Goal: Task Accomplishment & Management: Use online tool/utility

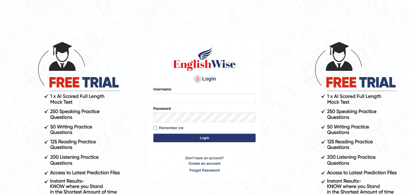
type input "najakter"
click at [196, 140] on button "Login" at bounding box center [205, 138] width 102 height 9
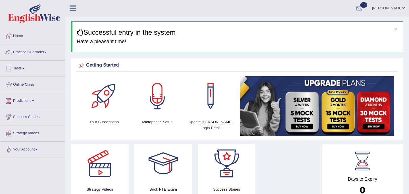
click at [33, 85] on link "Online Class" at bounding box center [32, 84] width 65 height 14
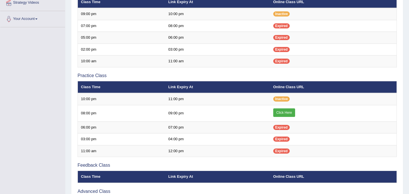
scroll to position [140, 0]
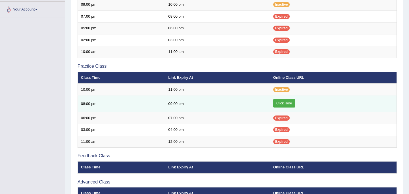
click at [279, 103] on link "Click Here" at bounding box center [285, 103] width 22 height 9
